Goal: Information Seeking & Learning: Check status

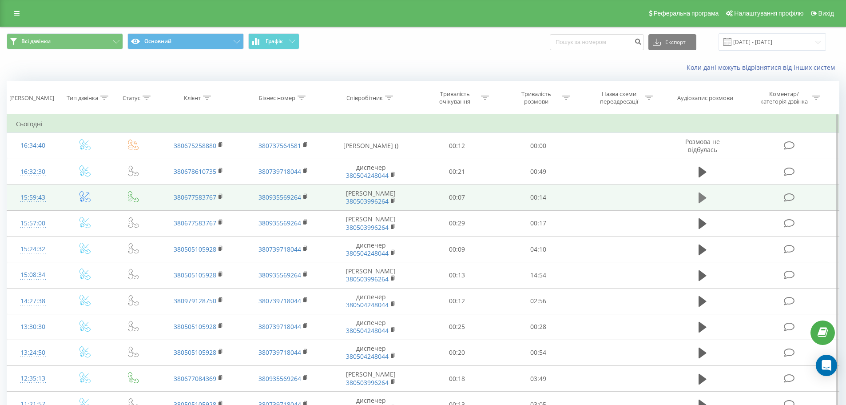
click at [703, 199] on icon at bounding box center [703, 197] width 8 height 11
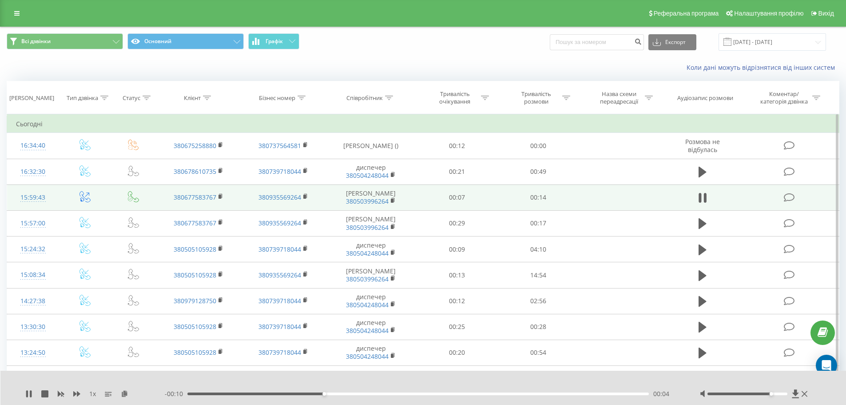
drag, startPoint x: 746, startPoint y: 393, endPoint x: 775, endPoint y: 394, distance: 29.8
click at [775, 394] on div at bounding box center [748, 393] width 80 height 3
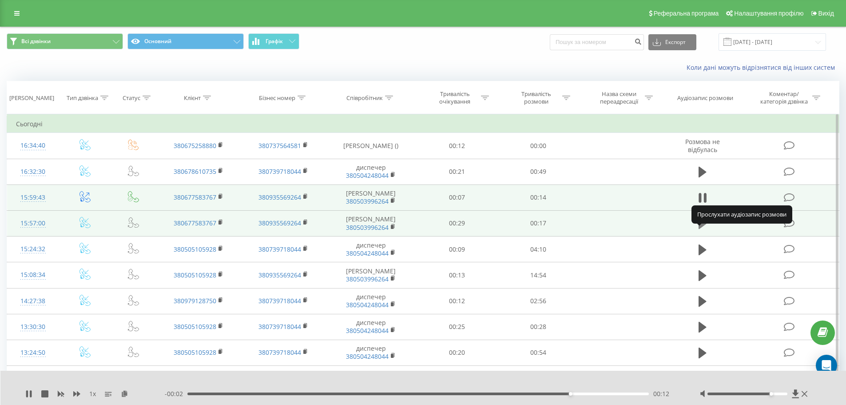
click at [701, 229] on icon at bounding box center [703, 223] width 8 height 11
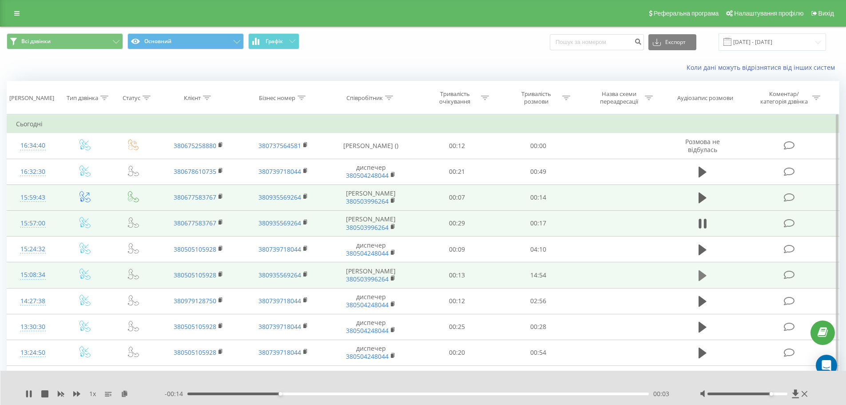
click at [702, 281] on icon at bounding box center [703, 275] width 8 height 11
drag, startPoint x: 773, startPoint y: 395, endPoint x: 789, endPoint y: 398, distance: 16.7
click at [789, 400] on div "1 x - 14:49 00:05 00:05" at bounding box center [423, 388] width 846 height 34
click at [28, 395] on icon at bounding box center [27, 393] width 2 height 7
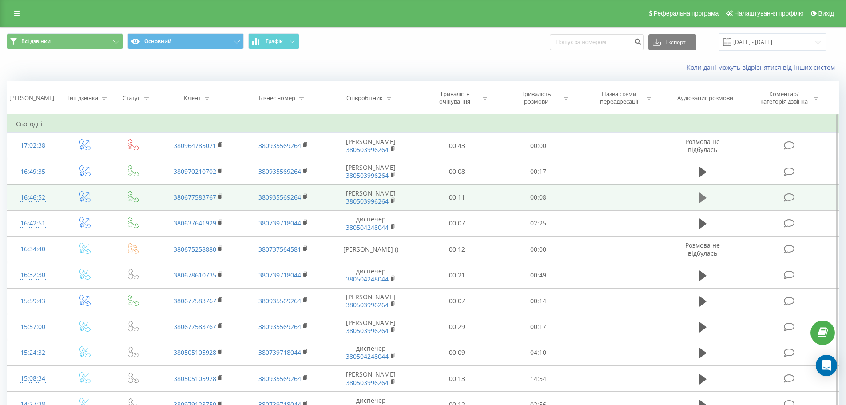
click at [703, 203] on icon at bounding box center [703, 197] width 8 height 11
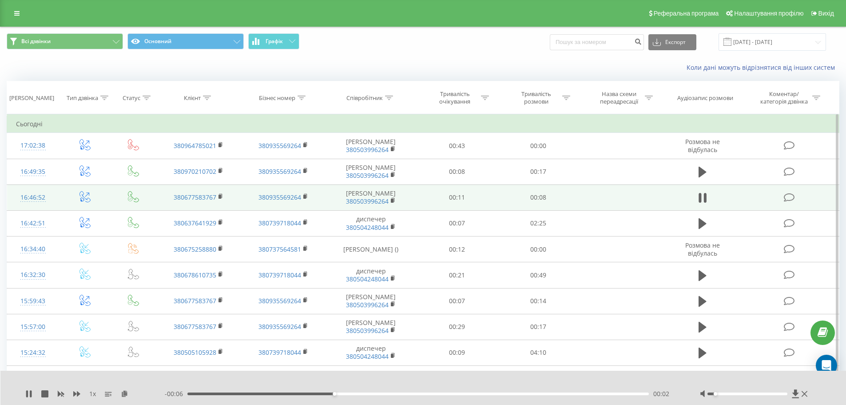
drag, startPoint x: 743, startPoint y: 393, endPoint x: 717, endPoint y: 393, distance: 26.2
click at [717, 393] on div at bounding box center [748, 393] width 80 height 3
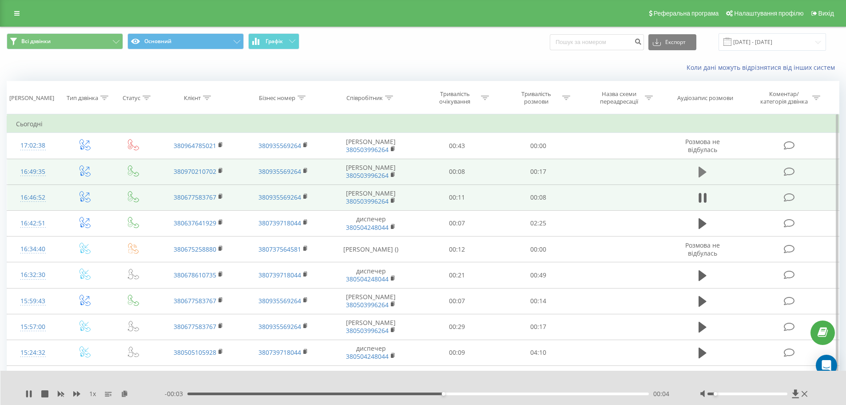
click at [705, 178] on icon at bounding box center [703, 172] width 8 height 12
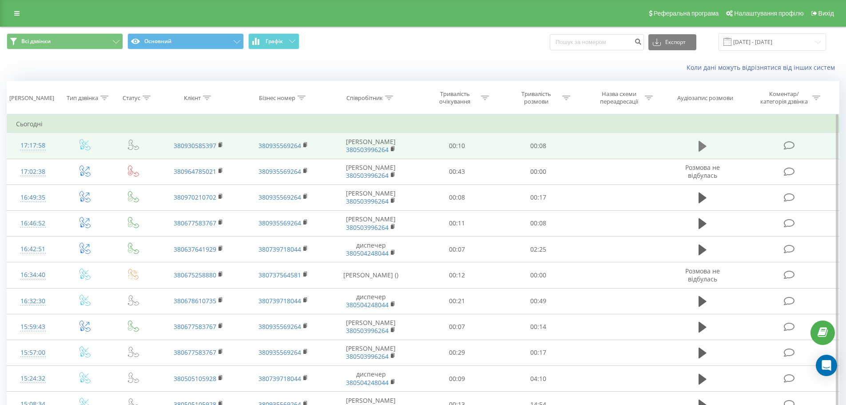
click at [702, 149] on icon at bounding box center [703, 146] width 8 height 11
